Goal: Task Accomplishment & Management: Use online tool/utility

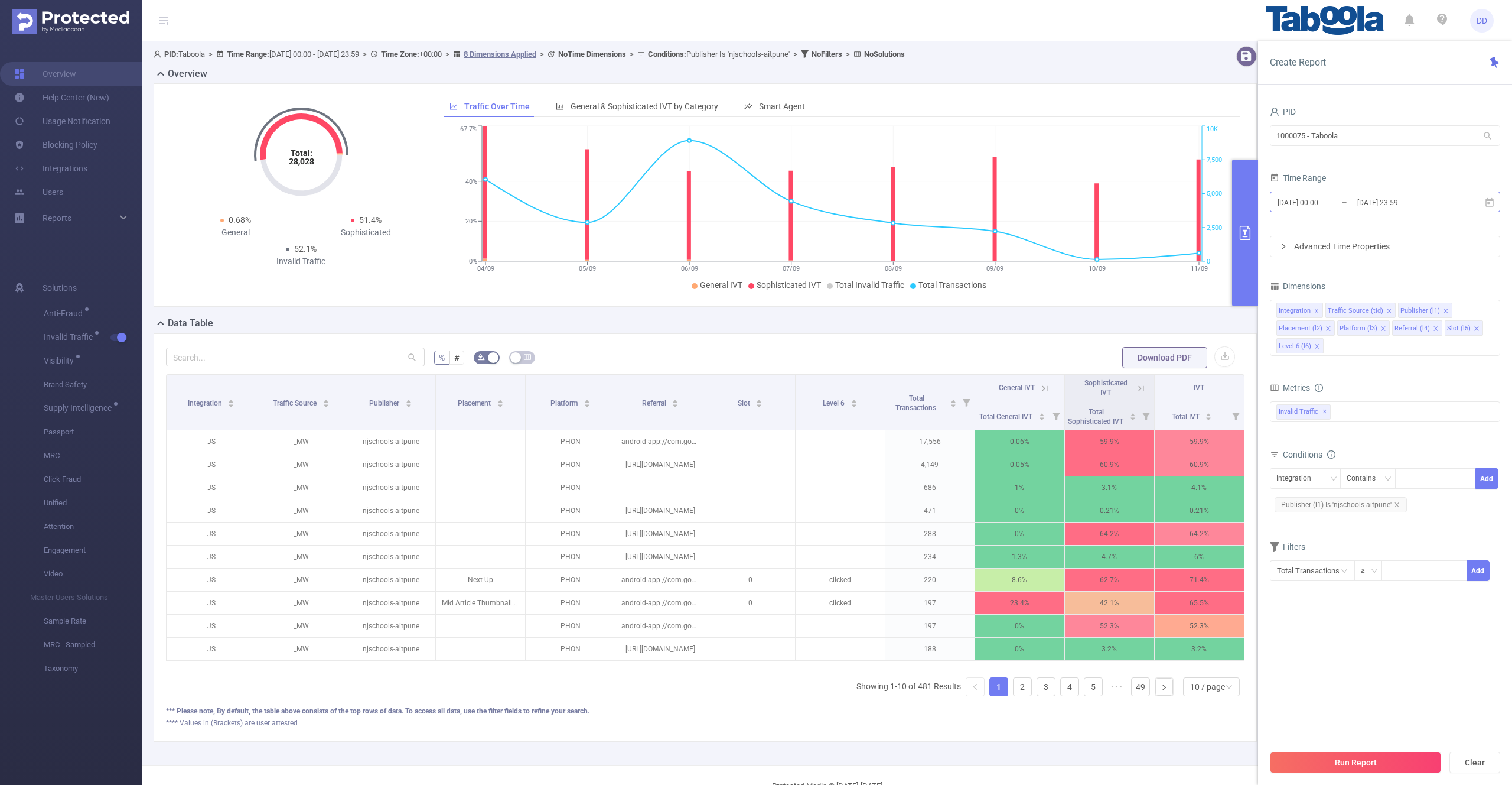
click at [1364, 207] on input "[DATE] 23:59" at bounding box center [1405, 202] width 96 height 16
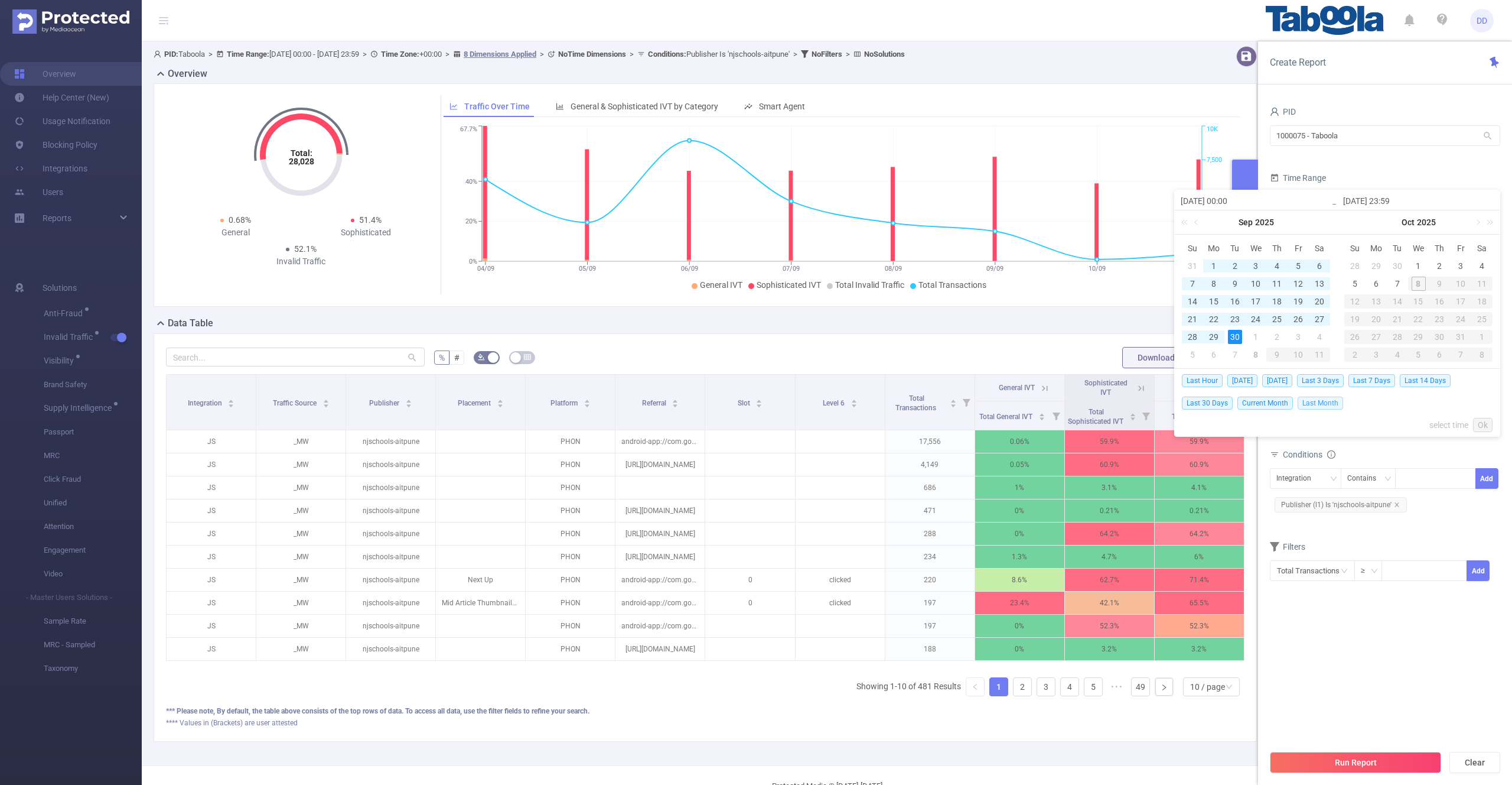
click at [1322, 404] on span "Last Month" at bounding box center [1320, 404] width 45 height 13
type input "[DATE] 00:00"
type input "[DATE] 23:59"
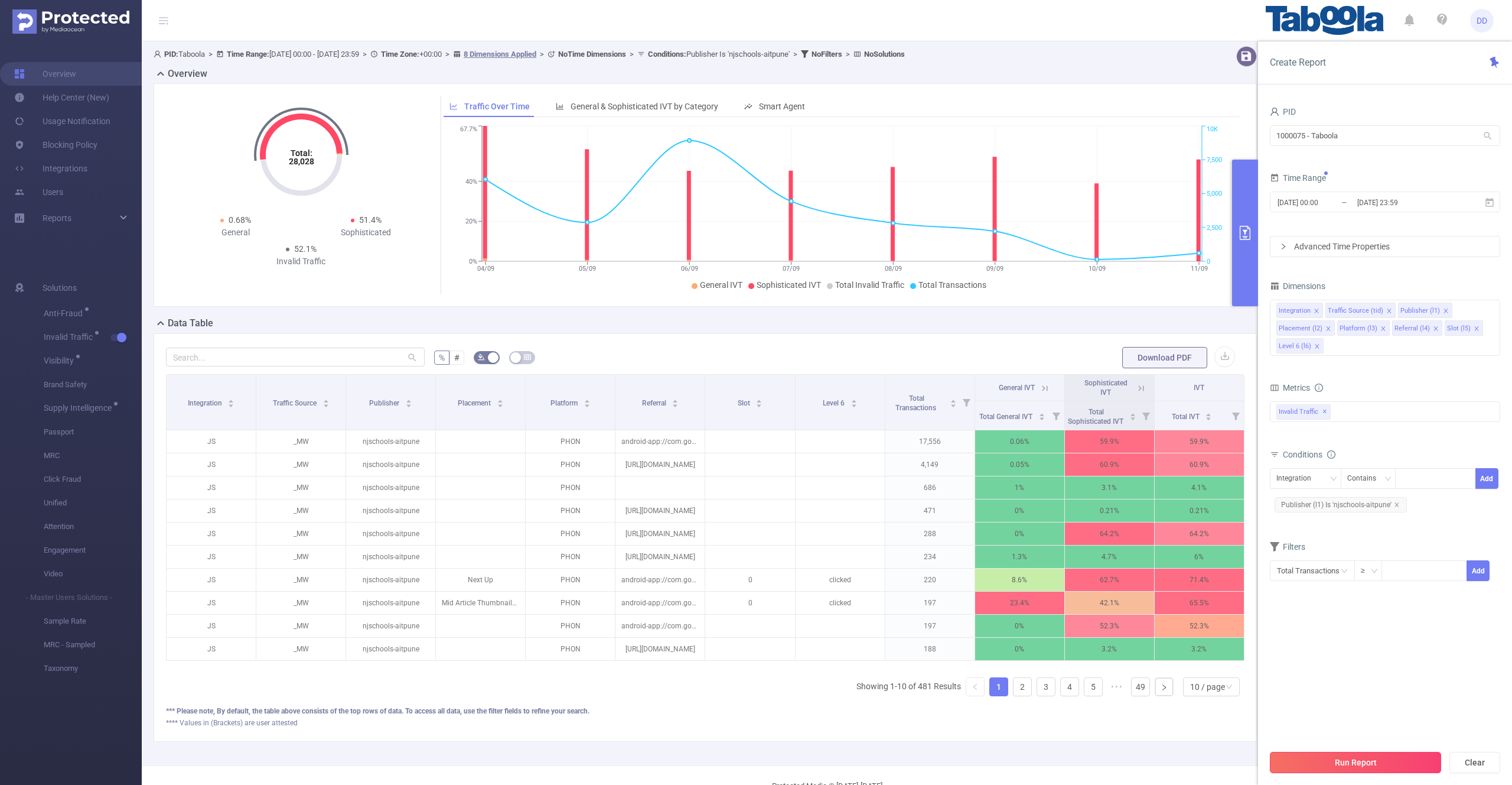
click at [1329, 756] on button "Run Report" at bounding box center [1356, 762] width 172 height 21
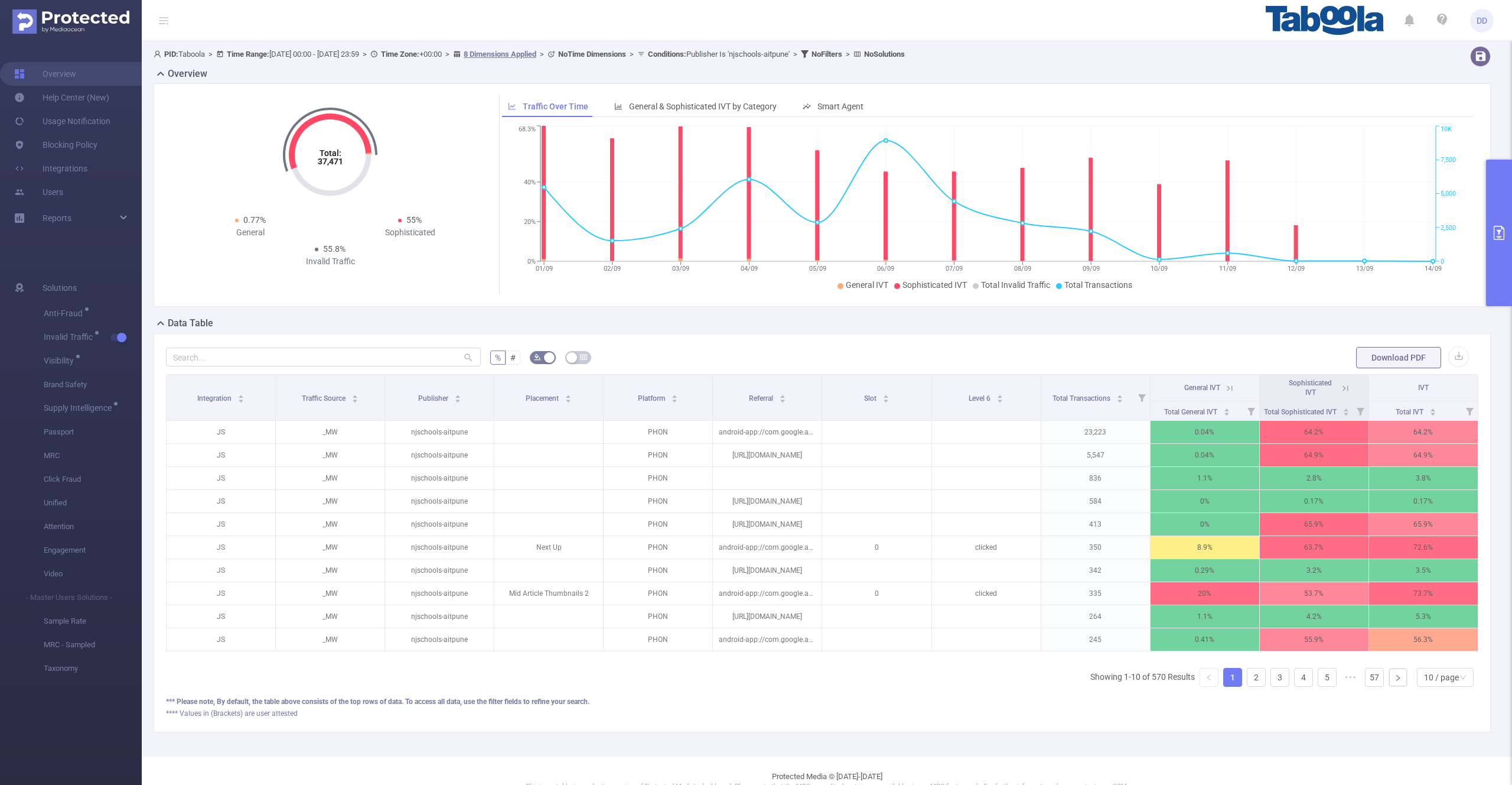
click at [1497, 230] on icon "primary" at bounding box center [1499, 233] width 14 height 14
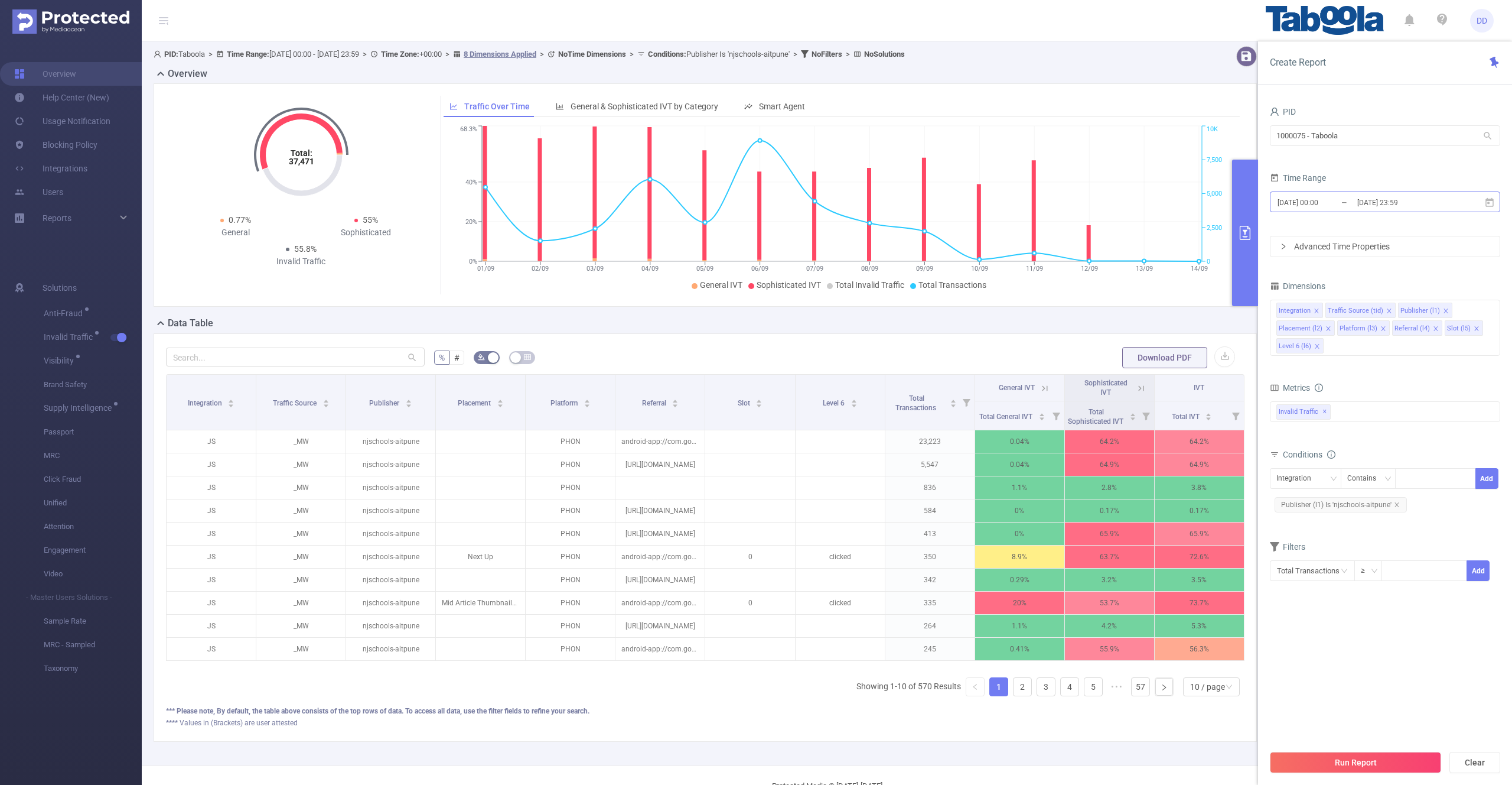
click at [1428, 204] on input "[DATE] 23:59" at bounding box center [1405, 202] width 96 height 16
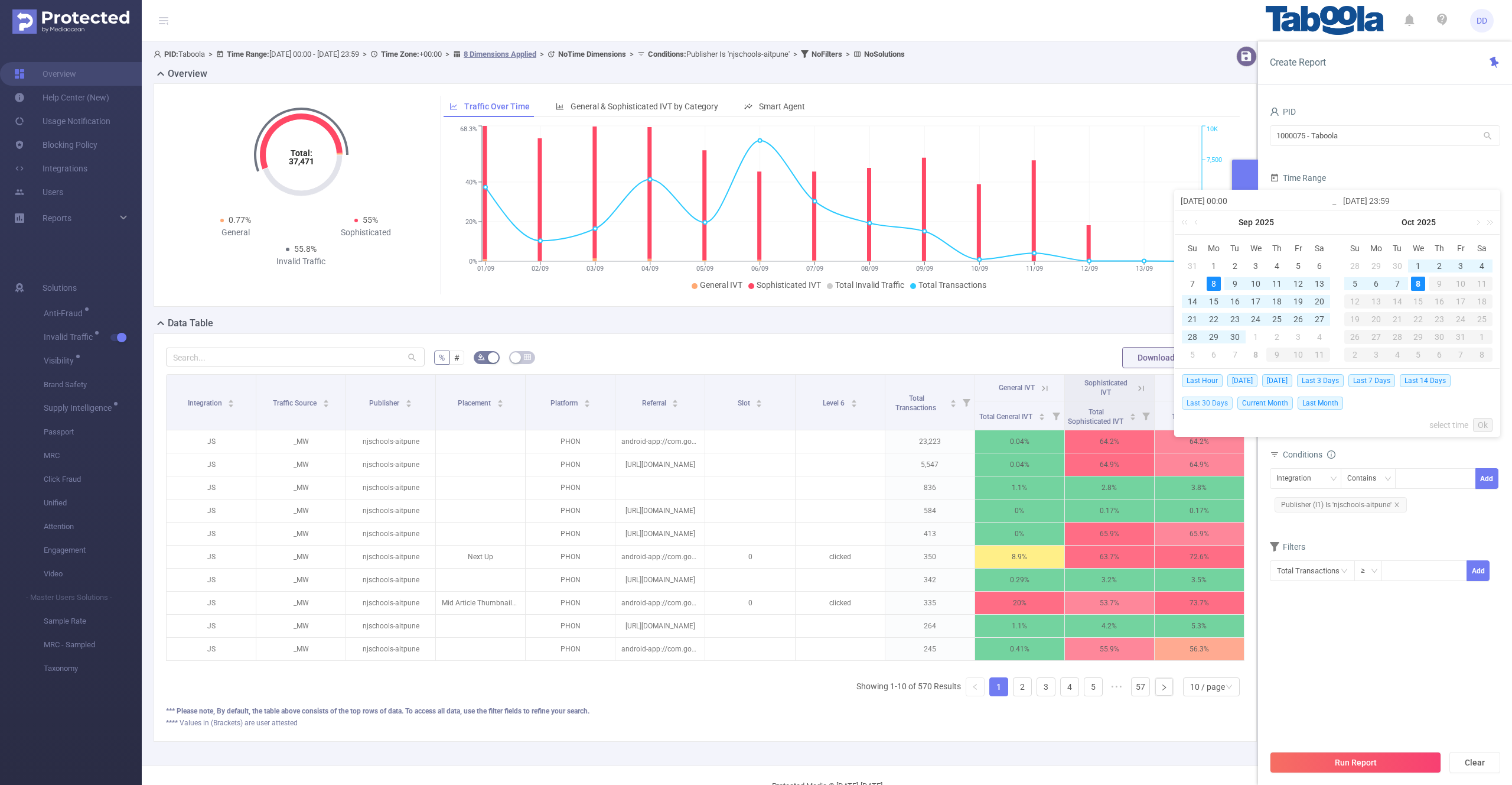
click at [1200, 402] on span "Last 30 Days" at bounding box center [1207, 404] width 51 height 13
type input "[DATE] 00:00"
type input "[DATE] 23:59"
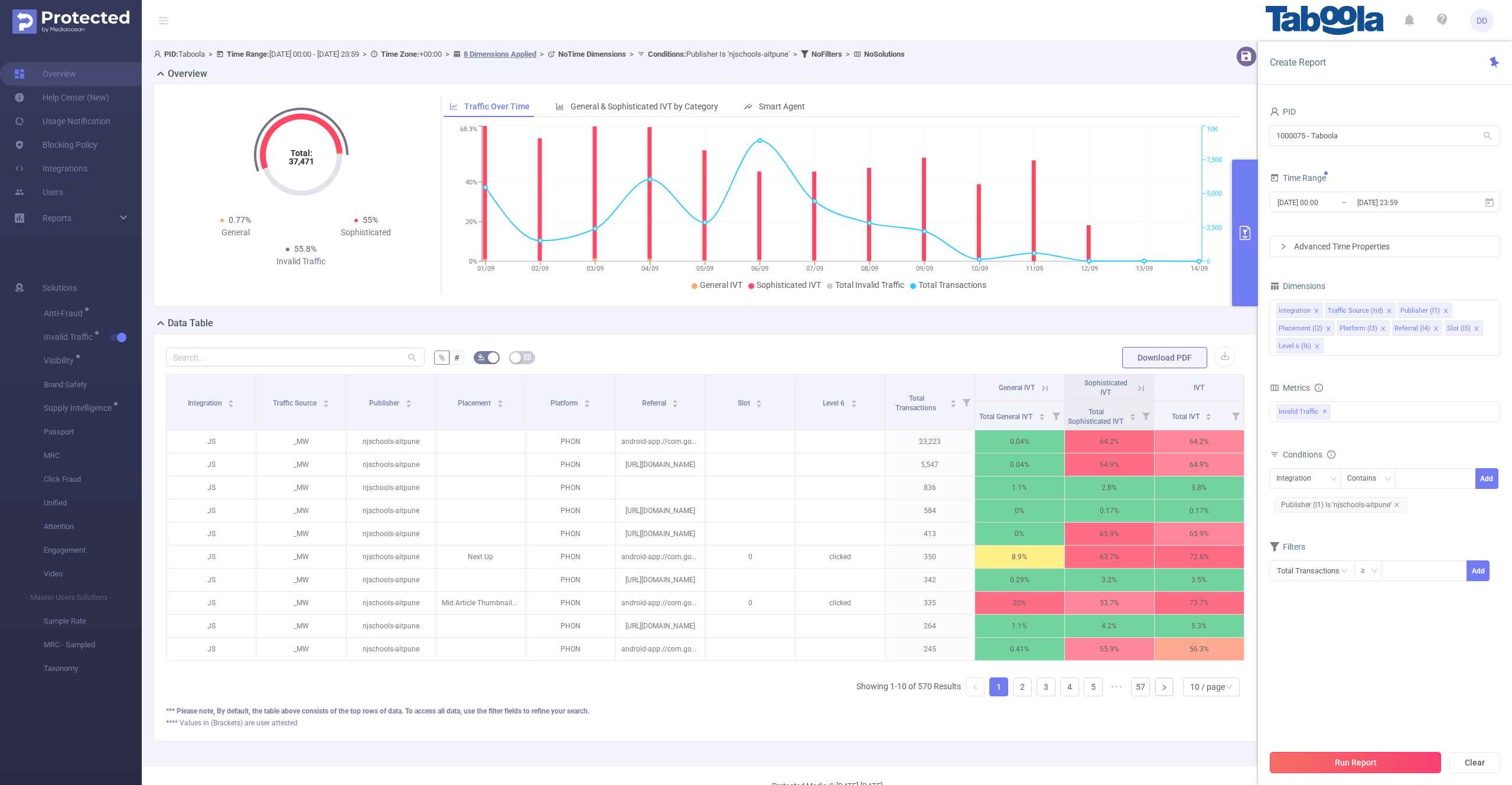
click at [1330, 762] on button "Run Report" at bounding box center [1356, 762] width 172 height 21
